Goal: Task Accomplishment & Management: Complete application form

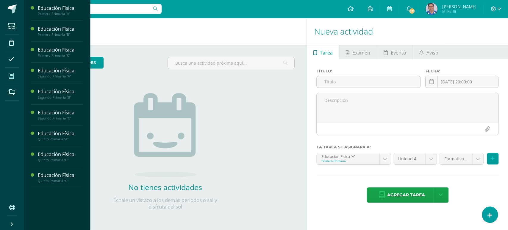
click at [11, 75] on icon at bounding box center [11, 76] width 5 height 6
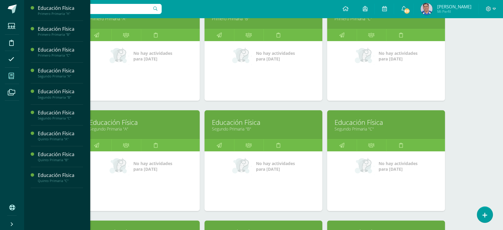
scroll to position [117, 0]
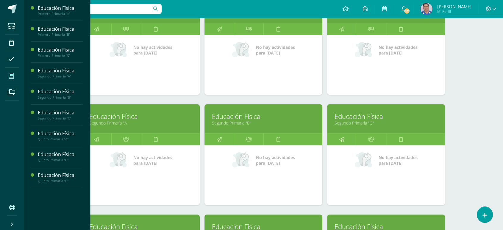
click at [342, 138] on icon at bounding box center [342, 139] width 5 height 12
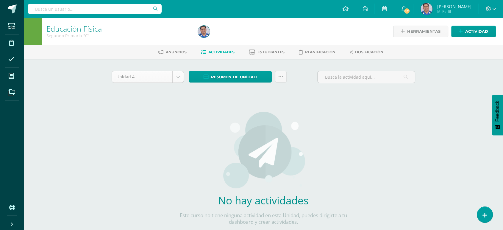
click at [178, 75] on body "Estudiantes Disciplina Asistencia Mis cursos Archivos Soporte Ayuda Reportar un…" at bounding box center [251, 128] width 503 height 256
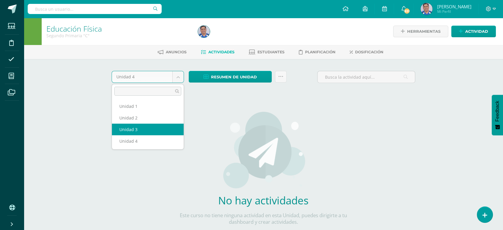
select select "Unidad 3"
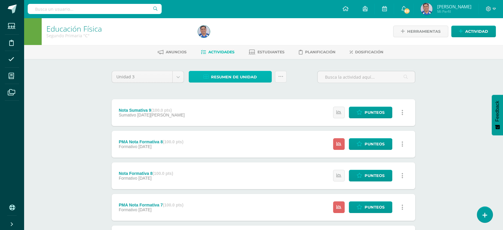
click at [238, 75] on span "Resumen de unidad" at bounding box center [234, 76] width 46 height 11
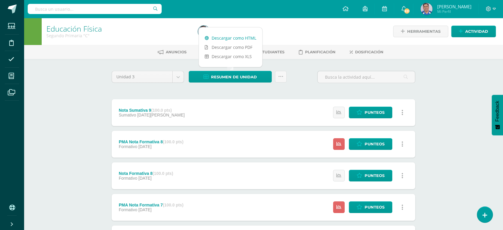
click at [230, 37] on link "Descargar como HTML" at bounding box center [230, 37] width 63 height 9
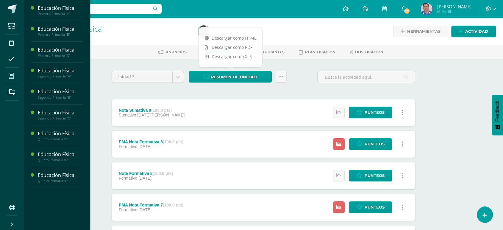
click at [11, 76] on icon at bounding box center [11, 76] width 5 height 6
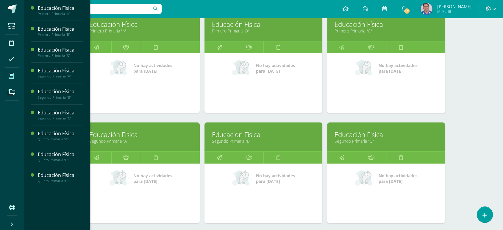
scroll to position [102, 0]
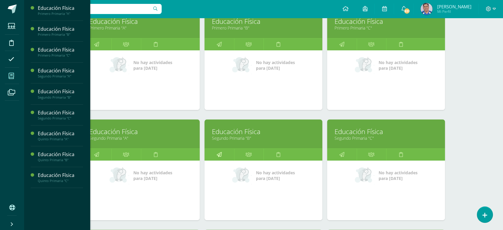
click at [219, 154] on icon at bounding box center [219, 155] width 5 height 12
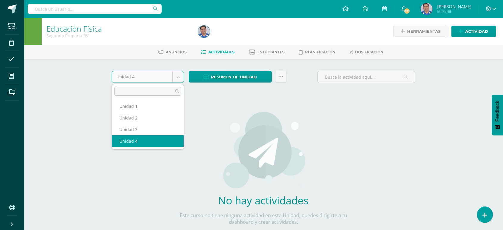
click at [178, 77] on body "Estudiantes Disciplina Asistencia Mis cursos Archivos Soporte Ayuda Reportar un…" at bounding box center [251, 128] width 503 height 256
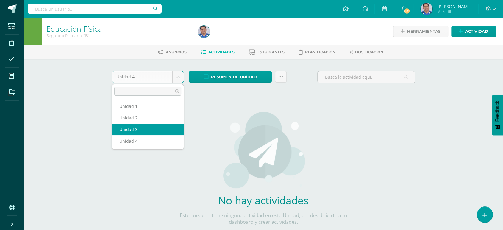
select select "Unidad 3"
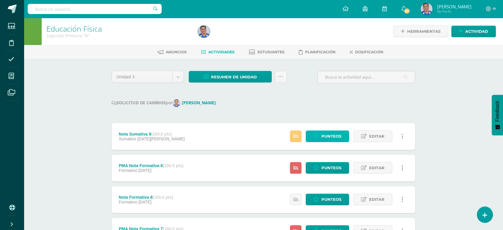
click at [326, 136] on span "Punteos" at bounding box center [332, 136] width 20 height 11
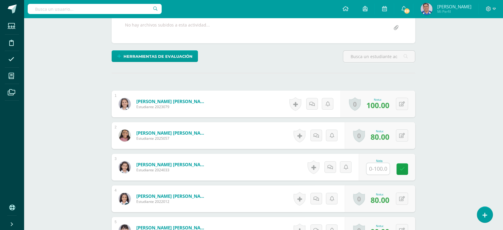
scroll to position [140, 0]
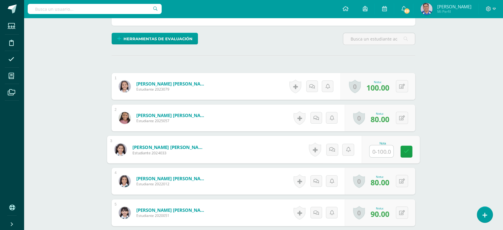
click at [378, 150] on input "text" at bounding box center [382, 151] width 24 height 12
type input "80"
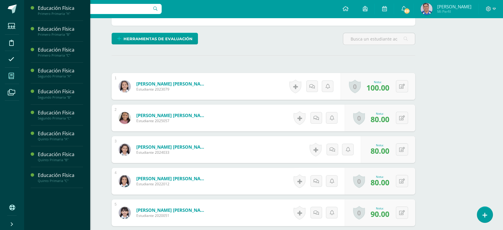
click at [12, 75] on icon at bounding box center [11, 76] width 5 height 6
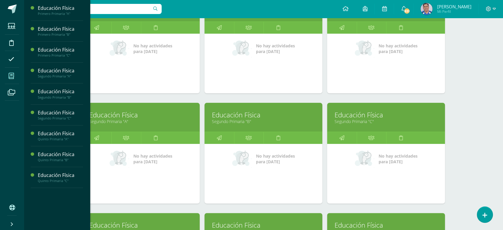
scroll to position [126, 0]
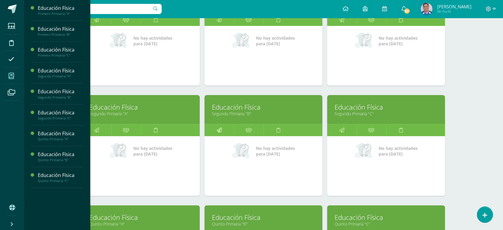
click at [220, 128] on icon at bounding box center [219, 130] width 5 height 12
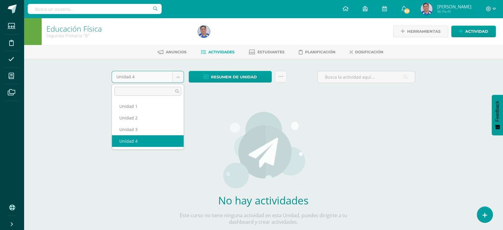
click at [177, 75] on body "Estudiantes Disciplina Asistencia Mis cursos Archivos Soporte Ayuda Reportar un…" at bounding box center [251, 128] width 503 height 256
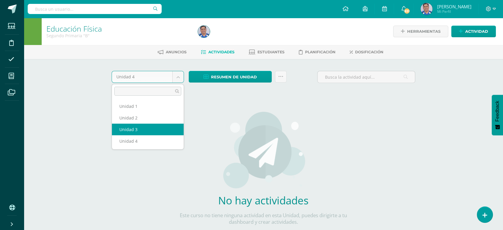
select select "Unidad 3"
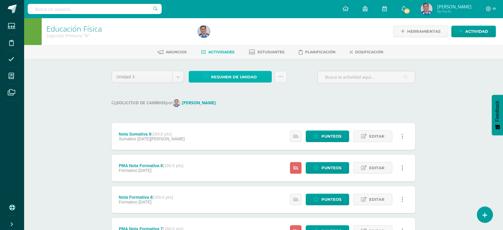
click at [232, 74] on span "Resumen de unidad" at bounding box center [234, 76] width 46 height 11
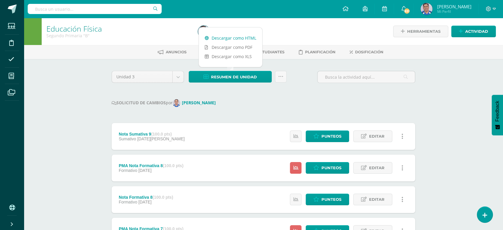
click at [226, 36] on link "Descargar como HTML" at bounding box center [230, 37] width 63 height 9
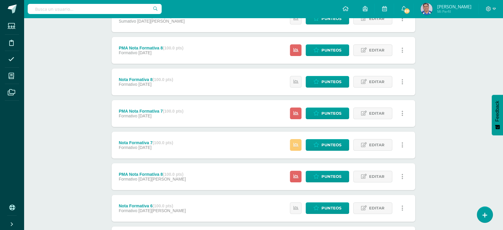
scroll to position [123, 0]
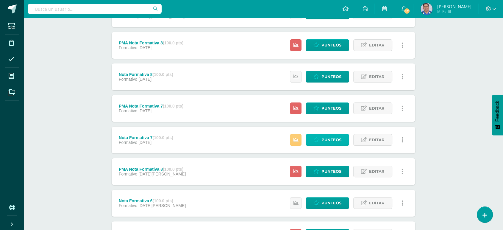
click at [329, 138] on span "Punteos" at bounding box center [332, 139] width 20 height 11
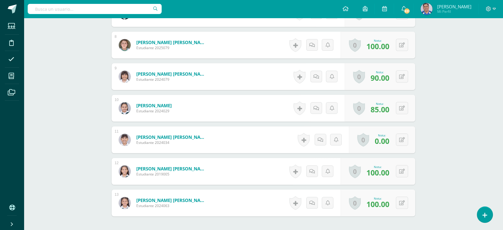
scroll to position [405, 0]
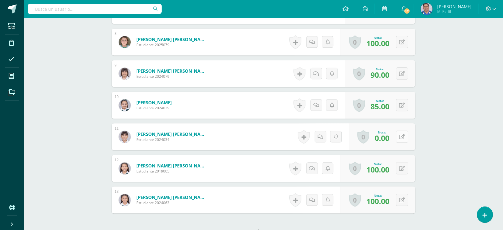
click at [401, 136] on button at bounding box center [402, 136] width 12 height 12
type input "100"
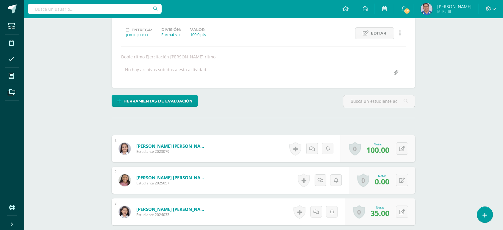
scroll to position [0, 0]
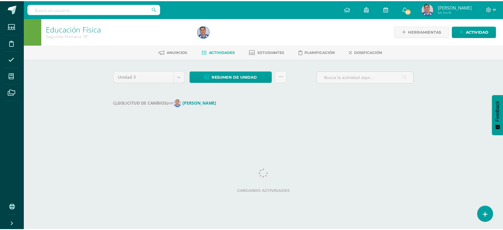
scroll to position [0, 2]
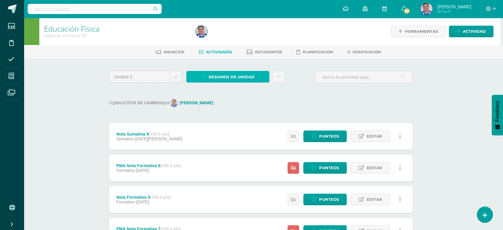
click at [225, 75] on span "Resumen de unidad" at bounding box center [232, 76] width 46 height 11
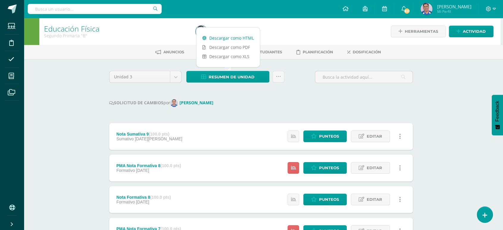
click at [226, 36] on link "Descargar como HTML" at bounding box center [228, 37] width 63 height 9
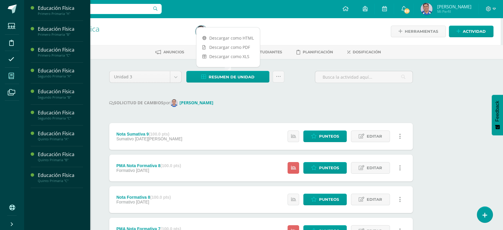
click at [10, 76] on icon at bounding box center [11, 76] width 5 height 6
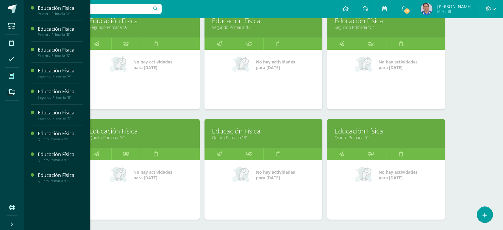
scroll to position [215, 0]
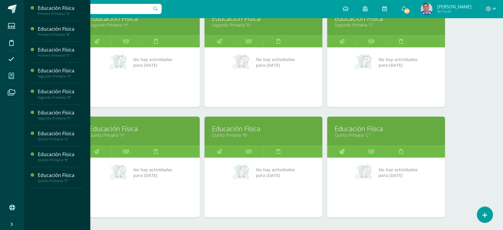
click at [342, 151] on icon at bounding box center [342, 152] width 5 height 12
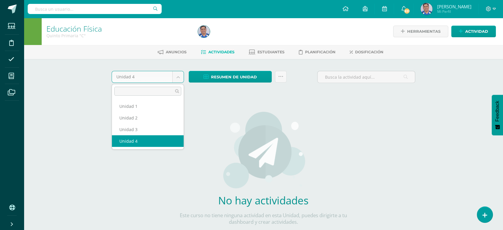
click at [179, 77] on body "Estudiantes Disciplina Asistencia Mis cursos Archivos Soporte Ayuda Reportar un…" at bounding box center [251, 128] width 503 height 256
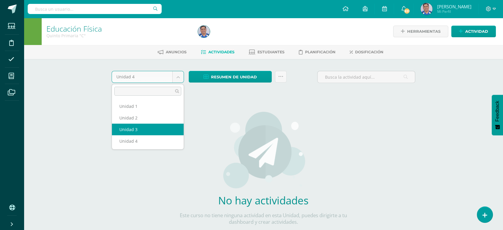
select select "Unidad 3"
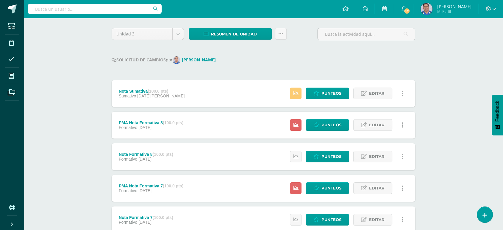
scroll to position [45, 0]
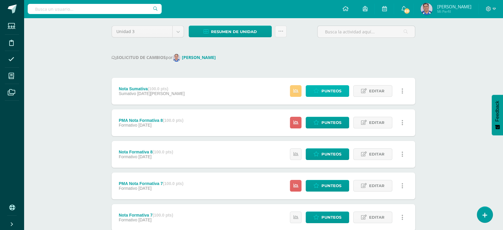
click at [328, 91] on span "Punteos" at bounding box center [332, 90] width 20 height 11
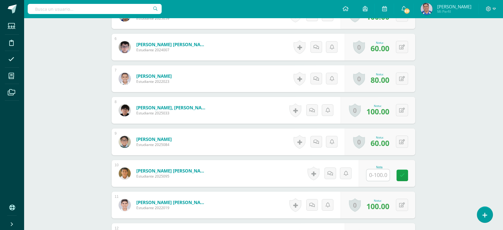
scroll to position [337, 0]
click at [376, 178] on input "text" at bounding box center [378, 175] width 23 height 12
type input "100"
click at [405, 175] on icon at bounding box center [406, 174] width 5 height 5
